Goal: Find specific page/section: Find specific page/section

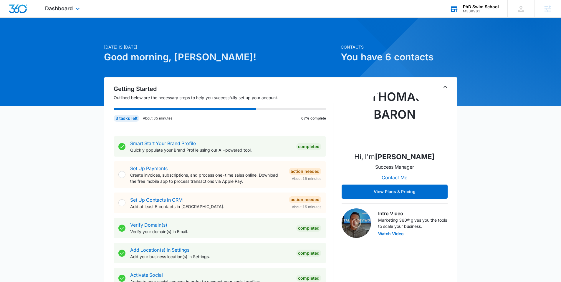
click at [485, 6] on div "PhD Swim School" at bounding box center [481, 6] width 36 height 5
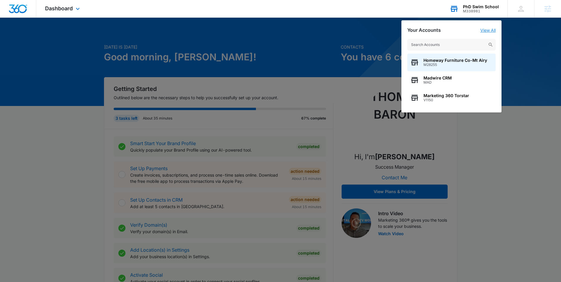
click at [489, 29] on link "View All" at bounding box center [488, 30] width 15 height 5
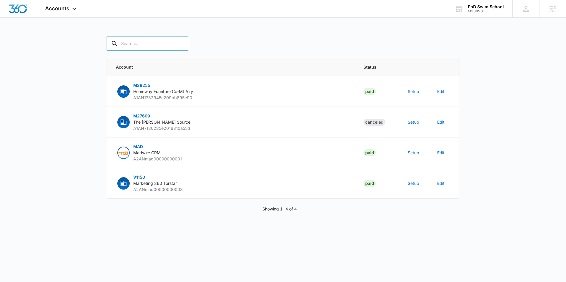
click at [144, 45] on input "text" at bounding box center [147, 44] width 83 height 14
type input "m338981"
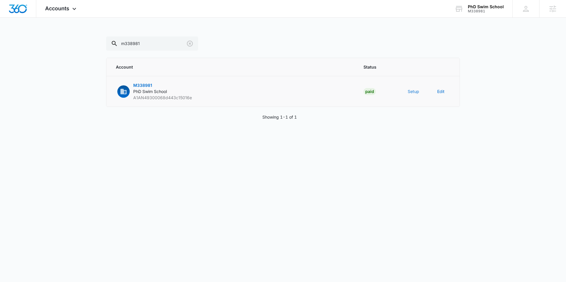
click at [411, 92] on button "Setup" at bounding box center [413, 91] width 11 height 6
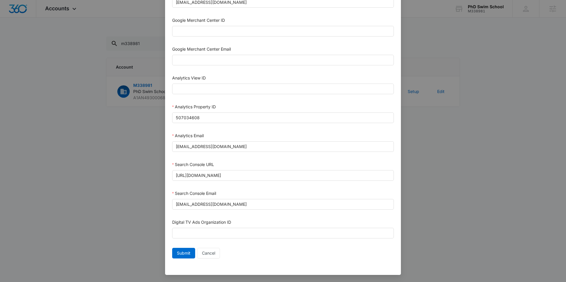
click at [491, 190] on div "Setup Account Bing Ad Account ID Bing Ad Account Email LinkedIn Ad Account ID L…" at bounding box center [283, 141] width 566 height 282
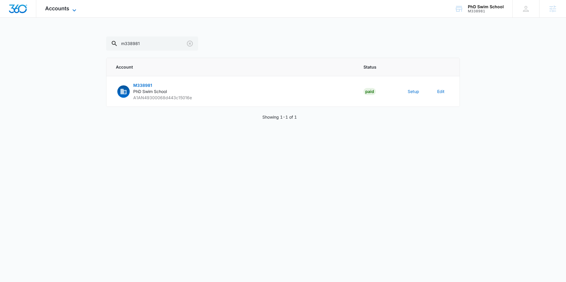
click at [62, 8] on span "Accounts" at bounding box center [57, 8] width 24 height 6
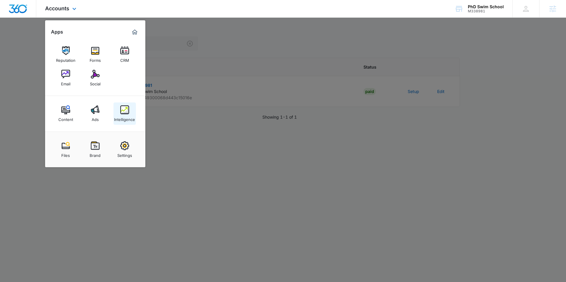
click at [128, 110] on img at bounding box center [124, 110] width 9 height 9
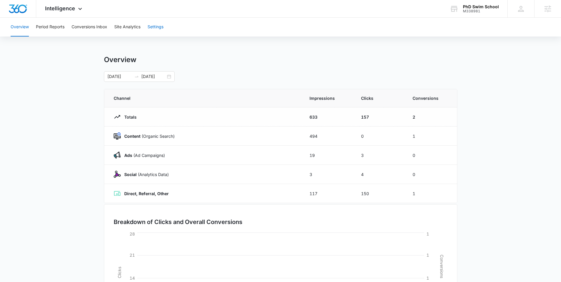
click at [159, 28] on button "Settings" at bounding box center [156, 27] width 16 height 19
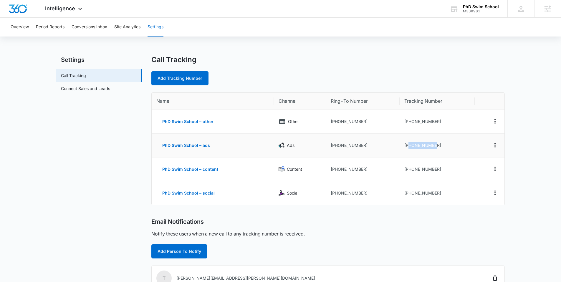
drag, startPoint x: 408, startPoint y: 145, endPoint x: 470, endPoint y: 151, distance: 62.1
click at [470, 151] on td "+19192000897" at bounding box center [437, 146] width 75 height 24
copy td "9192000897"
click at [485, 7] on div "PhD Swim School" at bounding box center [481, 6] width 36 height 5
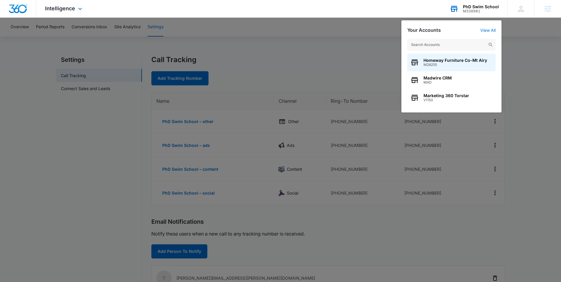
click at [466, 43] on input "text" at bounding box center [452, 45] width 88 height 12
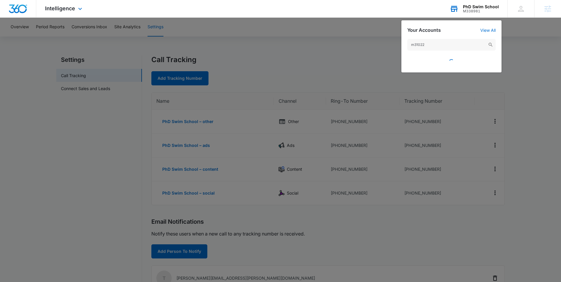
type input "m310223"
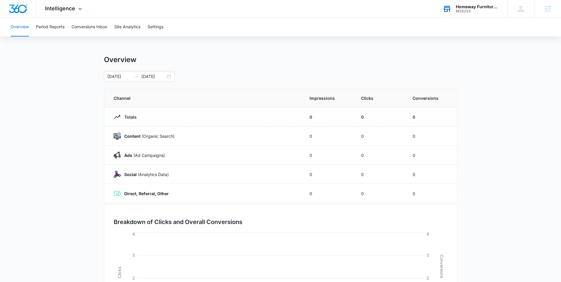
click at [480, 6] on div "Homeway Furniture Co-Mt Airy" at bounding box center [477, 6] width 43 height 5
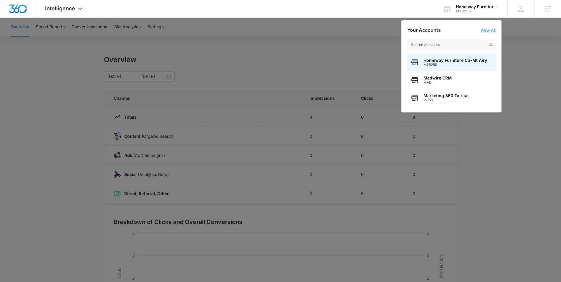
click at [486, 30] on link "View All" at bounding box center [488, 30] width 15 height 5
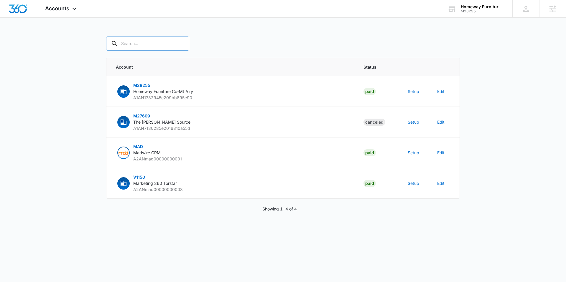
click at [149, 43] on input "text" at bounding box center [147, 44] width 83 height 14
type input "m310223"
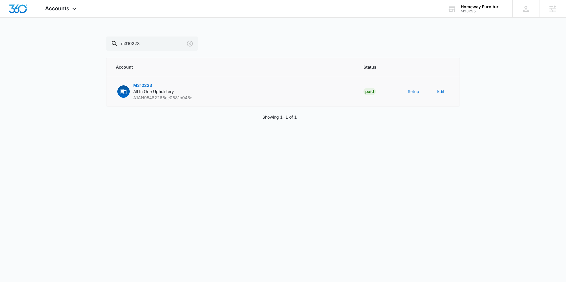
click at [411, 92] on button "Setup" at bounding box center [413, 91] width 11 height 6
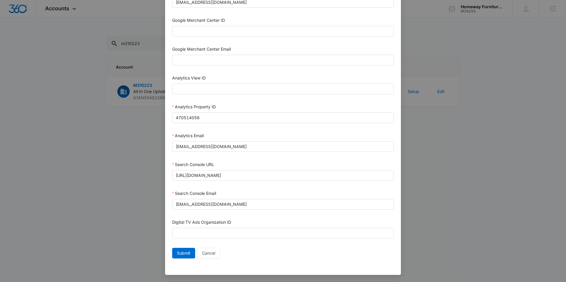
click at [464, 188] on div "Setup Account Bing Ad Account ID Bing Ad Account Email LinkedIn Ad Account ID L…" at bounding box center [283, 141] width 566 height 282
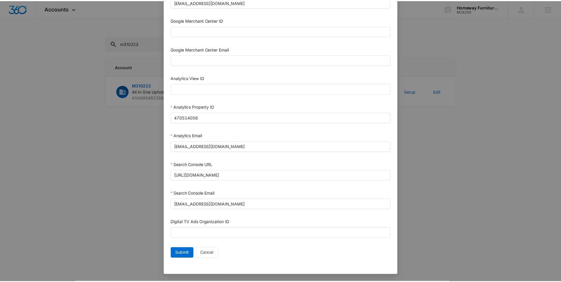
scroll to position [237, 0]
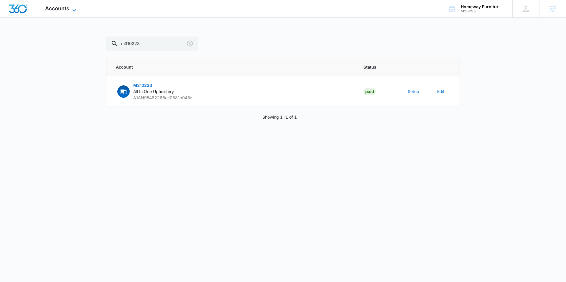
click at [69, 8] on span "Accounts" at bounding box center [57, 8] width 24 height 6
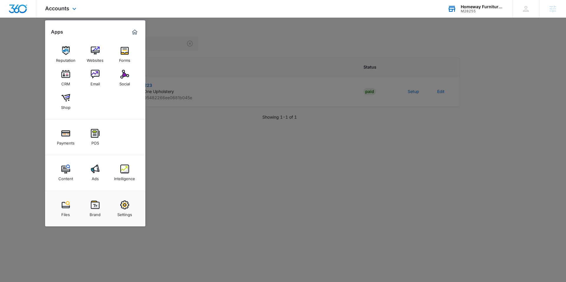
drag, startPoint x: 477, startPoint y: 9, endPoint x: 476, endPoint y: 11, distance: 3.0
click at [477, 9] on div "Homeway Furniture Co-Mt Airy" at bounding box center [482, 6] width 43 height 5
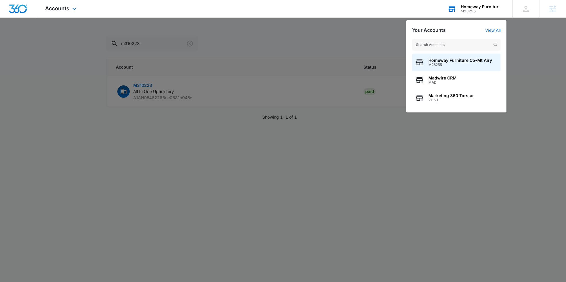
click at [469, 45] on input "text" at bounding box center [456, 45] width 88 height 12
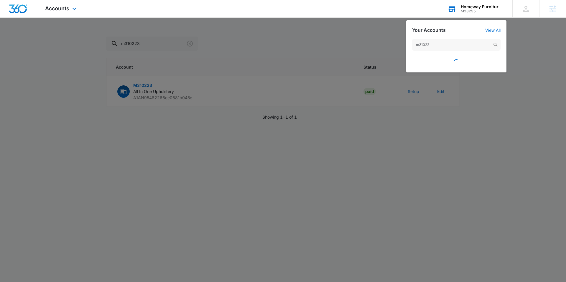
type input "m310223"
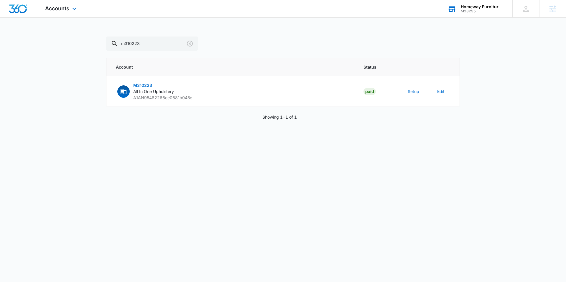
click at [483, 7] on div "Homeway Furniture Co-Mt Airy" at bounding box center [482, 6] width 43 height 5
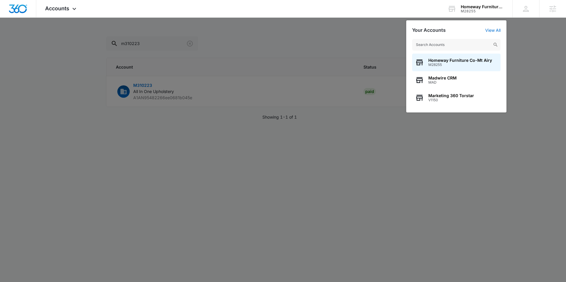
click at [144, 90] on div at bounding box center [283, 141] width 566 height 282
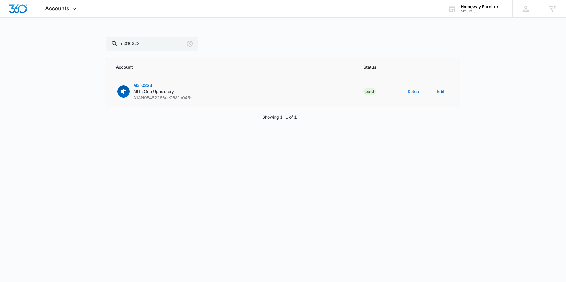
click at [144, 85] on span "M310223" at bounding box center [142, 85] width 19 height 5
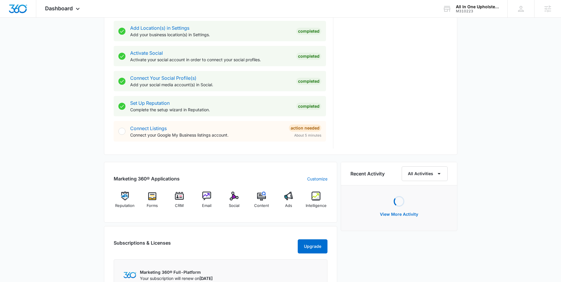
scroll to position [328, 0]
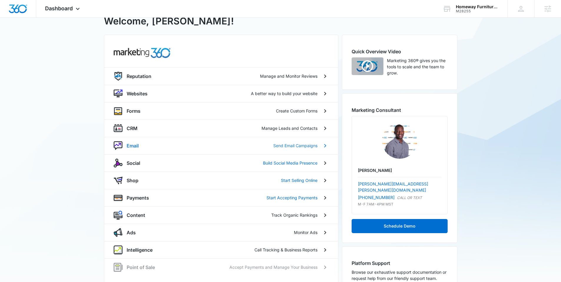
scroll to position [51, 0]
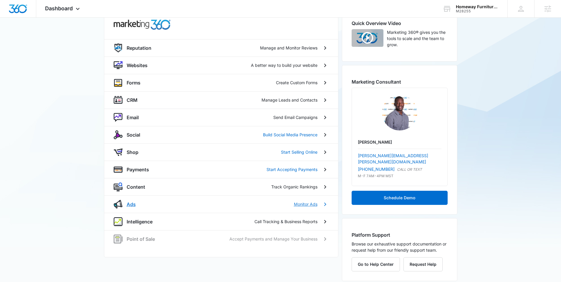
click at [131, 203] on p "Ads" at bounding box center [131, 204] width 9 height 7
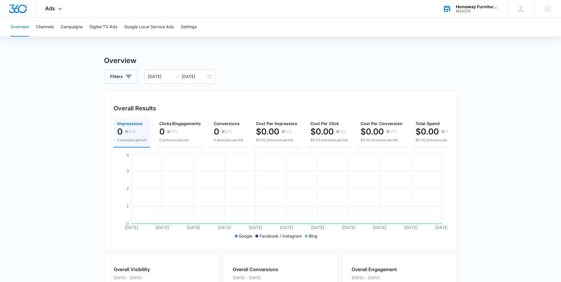
click at [464, 5] on div "Homeway Furniture Co-Mt Airy" at bounding box center [477, 6] width 43 height 5
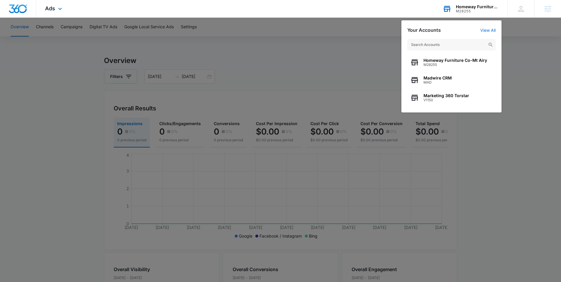
click at [445, 45] on input "text" at bounding box center [452, 45] width 88 height 12
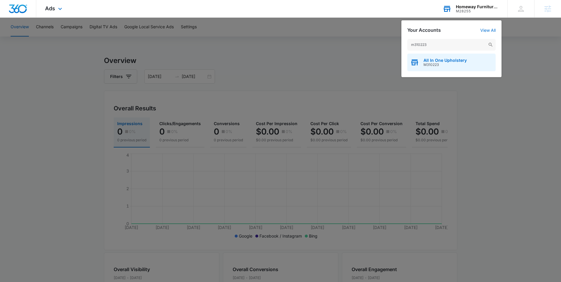
type input "m310223"
click at [436, 63] on span "M310223" at bounding box center [445, 65] width 43 height 4
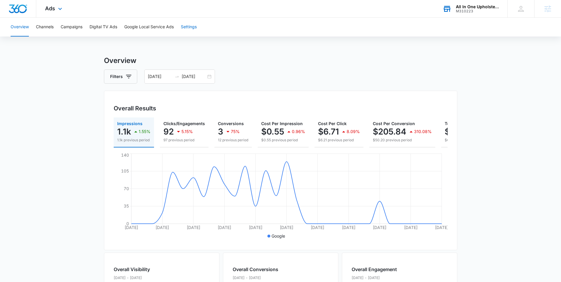
click at [192, 26] on button "Settings" at bounding box center [189, 27] width 16 height 19
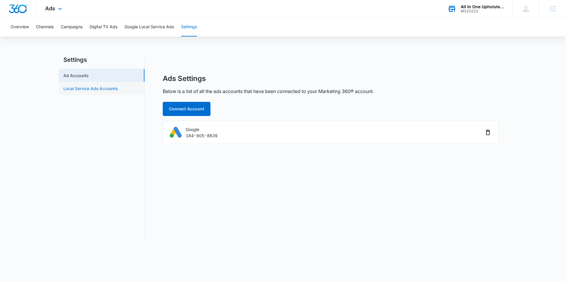
click at [105, 88] on link "Local Service Ads Accounts" at bounding box center [90, 88] width 54 height 6
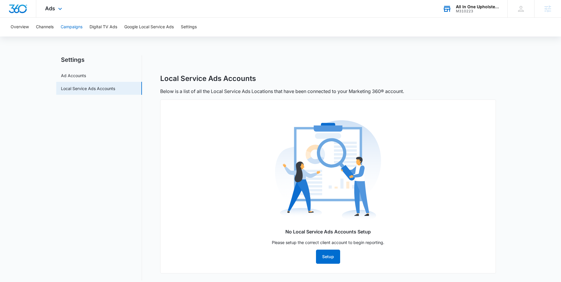
click at [75, 24] on button "Campaigns" at bounding box center [72, 27] width 22 height 19
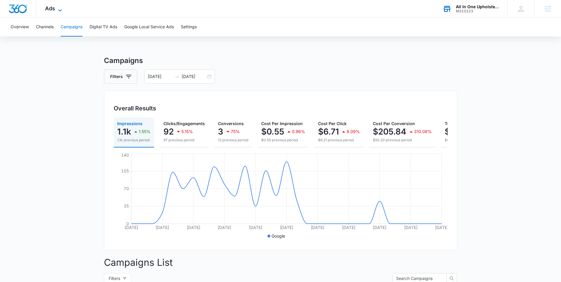
click at [57, 7] on icon at bounding box center [60, 10] width 7 height 7
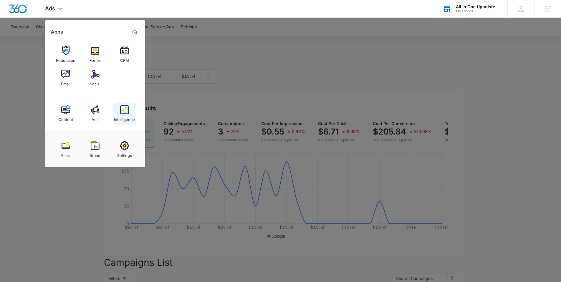
click at [123, 111] on img at bounding box center [124, 110] width 9 height 9
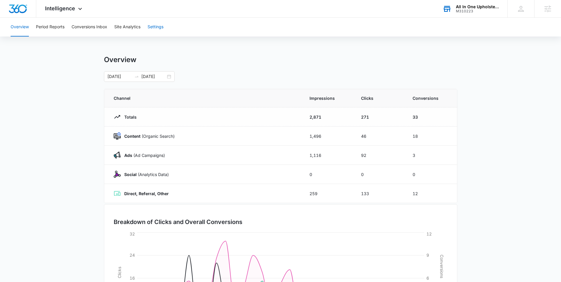
click at [156, 26] on button "Settings" at bounding box center [156, 27] width 16 height 19
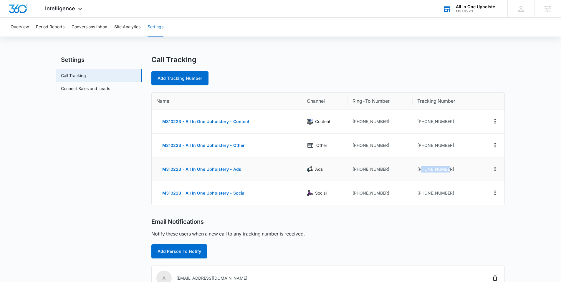
drag, startPoint x: 421, startPoint y: 169, endPoint x: 472, endPoint y: 171, distance: 51.0
click at [472, 171] on td "+15304610233" at bounding box center [446, 170] width 66 height 24
copy td "5304610233"
